Goal: Task Accomplishment & Management: Manage account settings

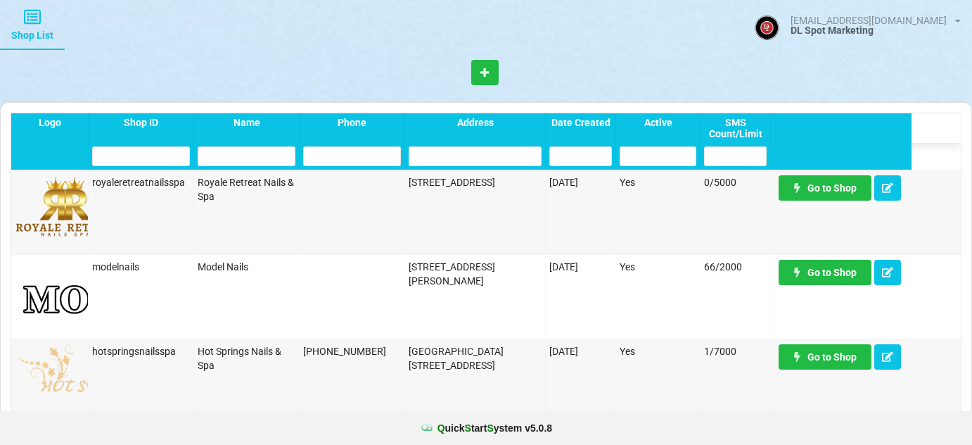
select select "25"
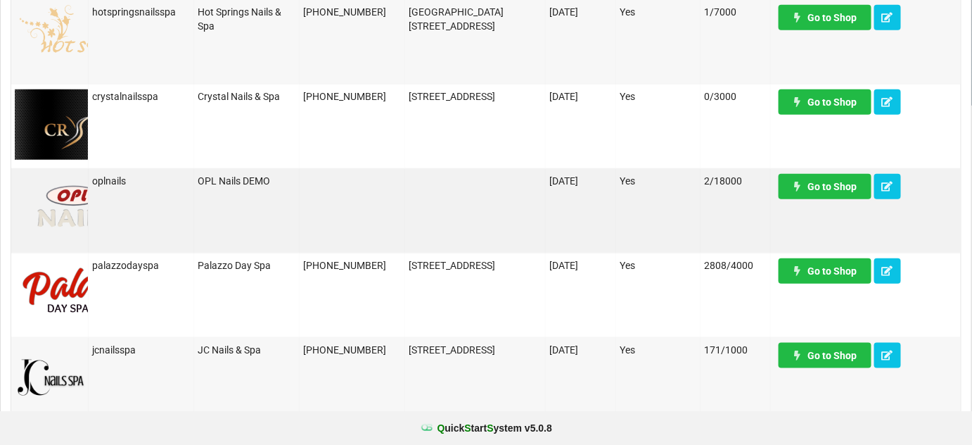
scroll to position [341, 0]
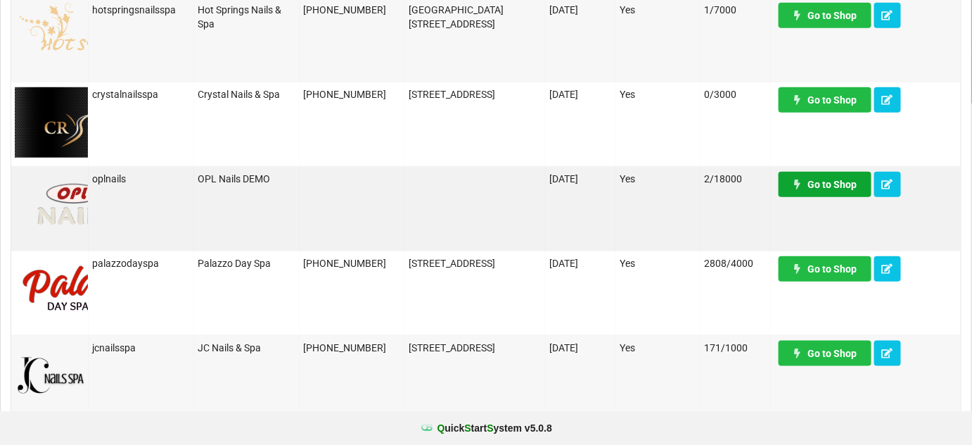
click at [833, 184] on link "Go to Shop" at bounding box center [825, 184] width 93 height 25
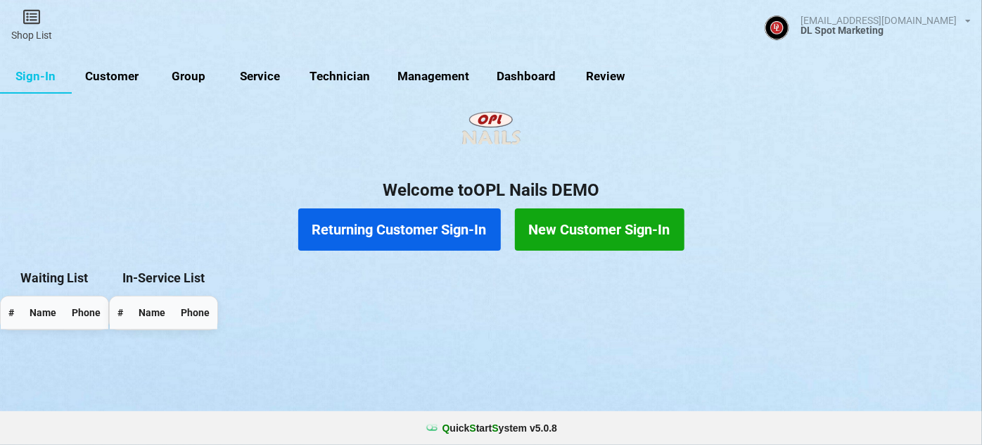
click at [193, 82] on link "Group" at bounding box center [189, 77] width 72 height 34
select select "25"
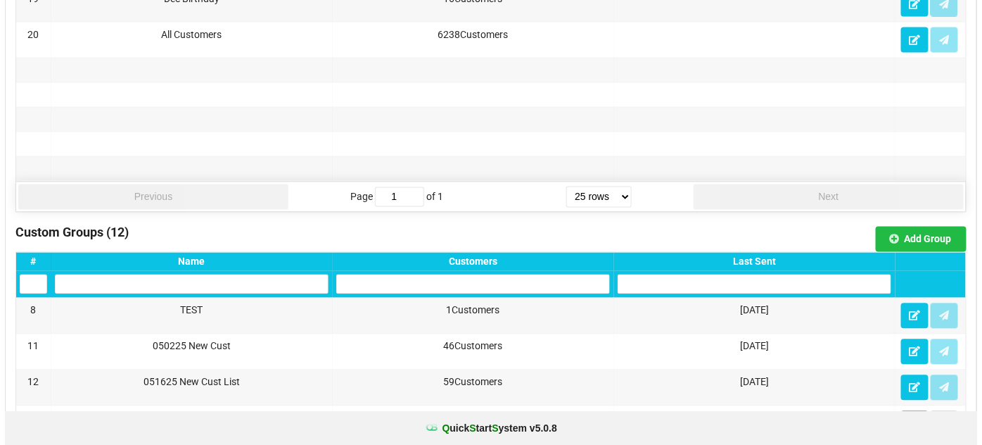
scroll to position [853, 0]
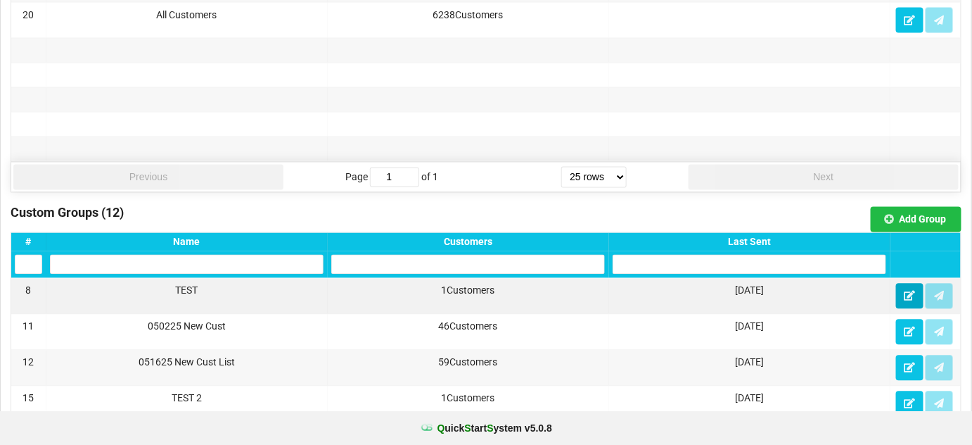
click at [907, 291] on icon at bounding box center [910, 295] width 12 height 8
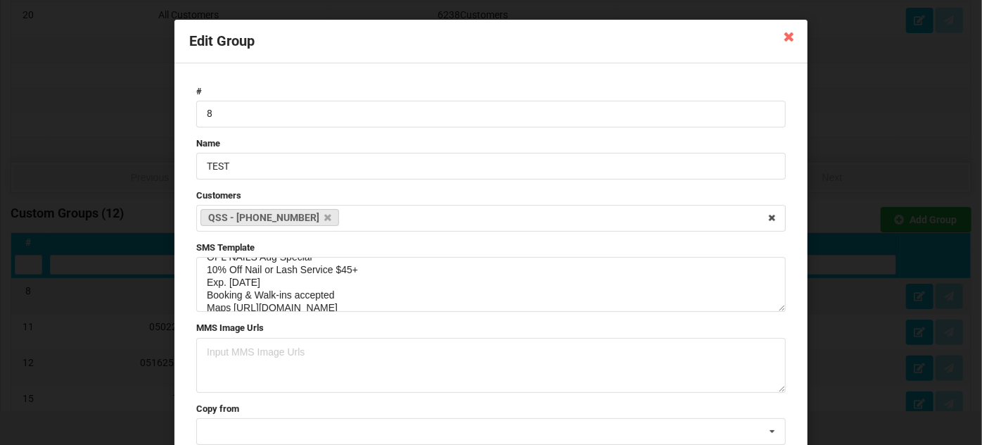
scroll to position [0, 0]
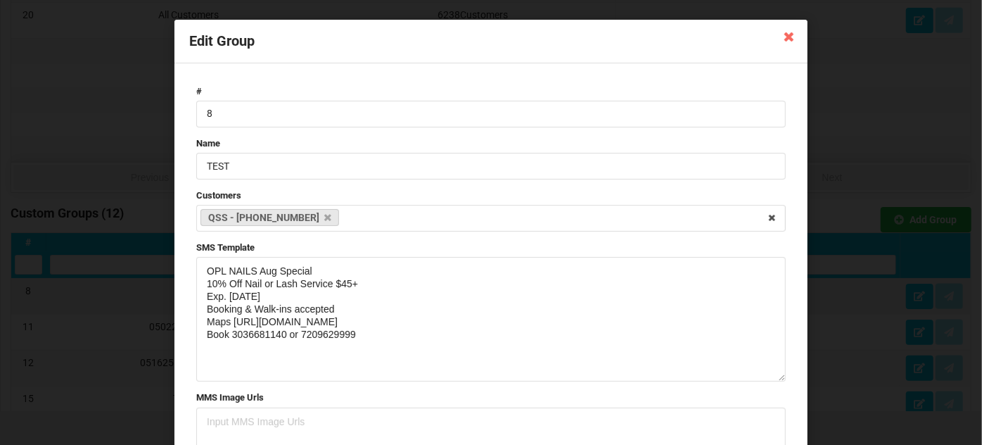
drag, startPoint x: 779, startPoint y: 309, endPoint x: 760, endPoint y: 398, distance: 91.5
click at [760, 381] on textarea "OPL NAILS Aug Special 10% Off Nail or Lash Service $45+ Exp. [DATE] Booking & W…" at bounding box center [491, 319] width 590 height 125
drag, startPoint x: 362, startPoint y: 334, endPoint x: 184, endPoint y: 262, distance: 192.8
click at [184, 262] on div "# 8 Name TEST Customers QSS - [PHONE_NUMBER] Select Customers [PERSON_NAME] - […" at bounding box center [490, 326] width 633 height 527
